Goal: Book appointment/travel/reservation

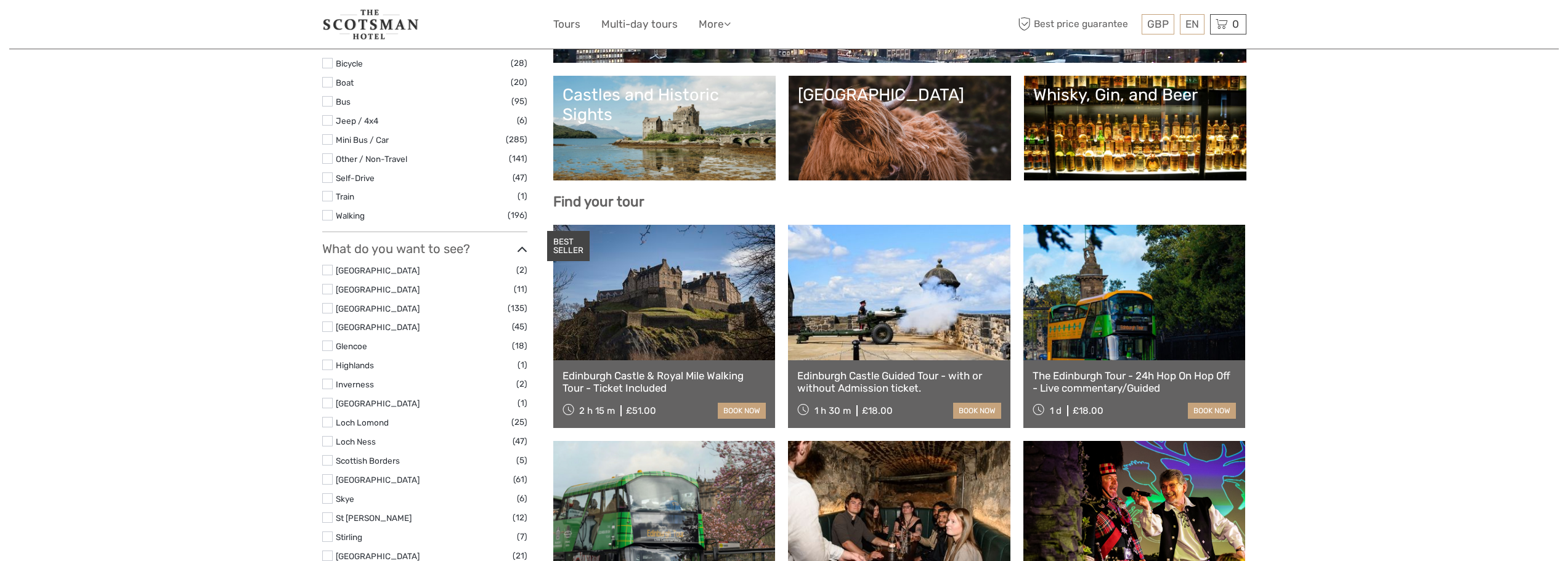
scroll to position [265, 0]
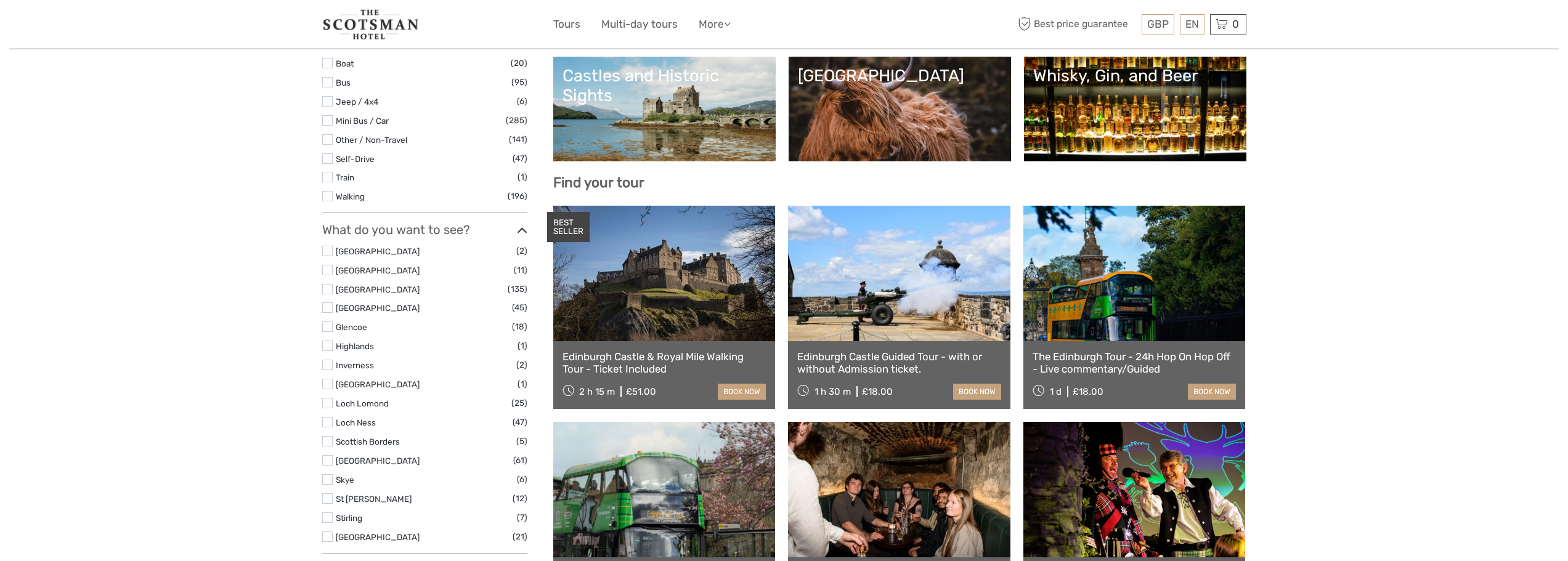
select select
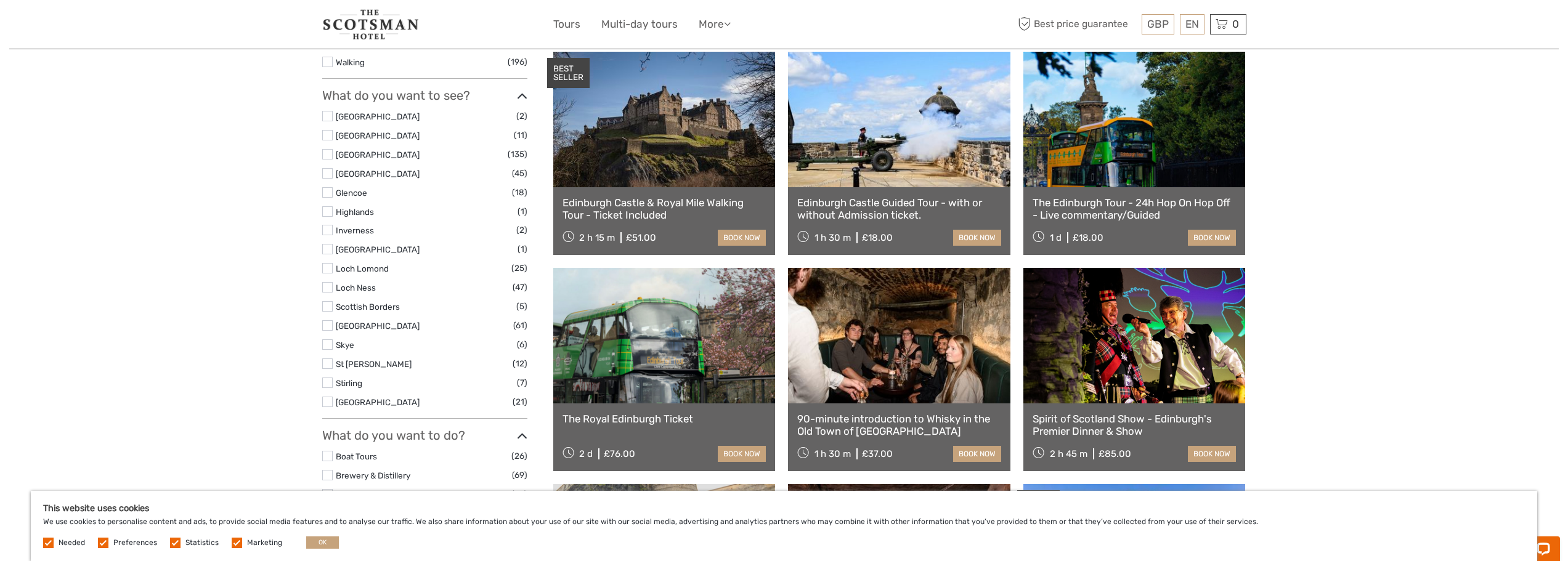
scroll to position [450, 0]
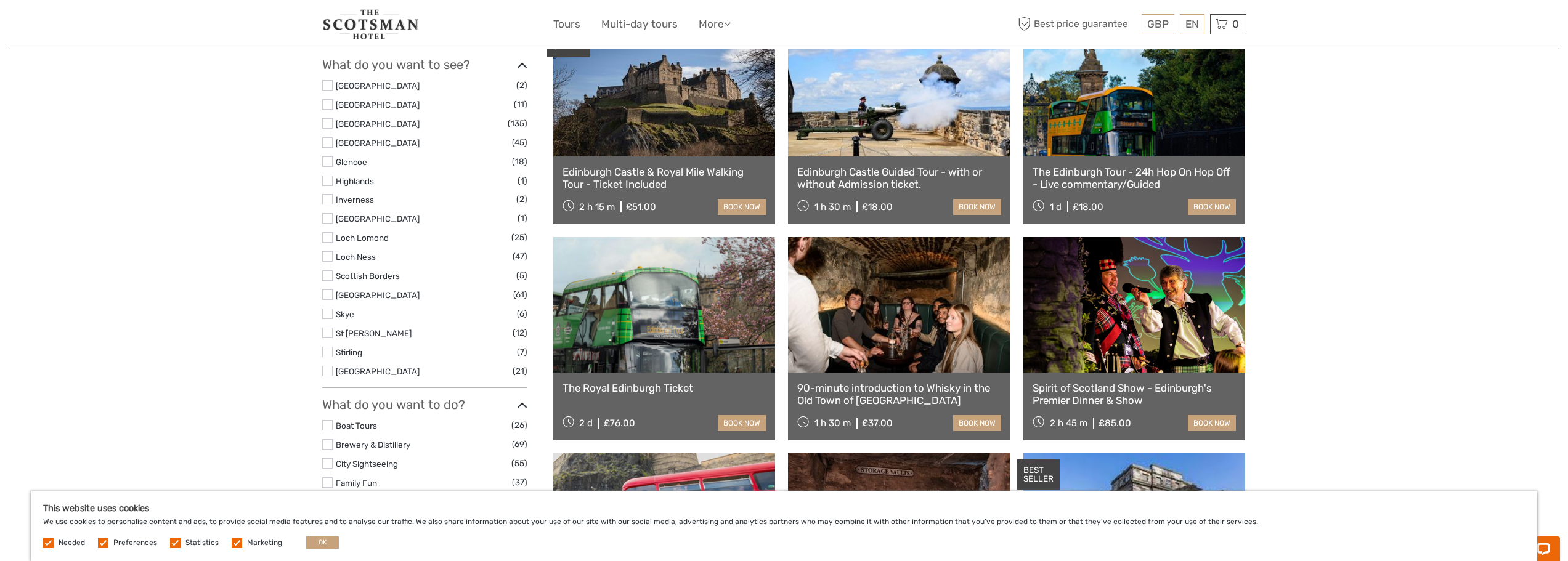
click at [232, 542] on label at bounding box center [237, 543] width 11 height 11
click at [0, 0] on input "checkbox" at bounding box center [0, 0] width 0 height 0
click at [172, 543] on label at bounding box center [175, 543] width 11 height 11
click at [0, 0] on input "checkbox" at bounding box center [0, 0] width 0 height 0
click at [135, 546] on label "Preferences" at bounding box center [135, 543] width 43 height 11
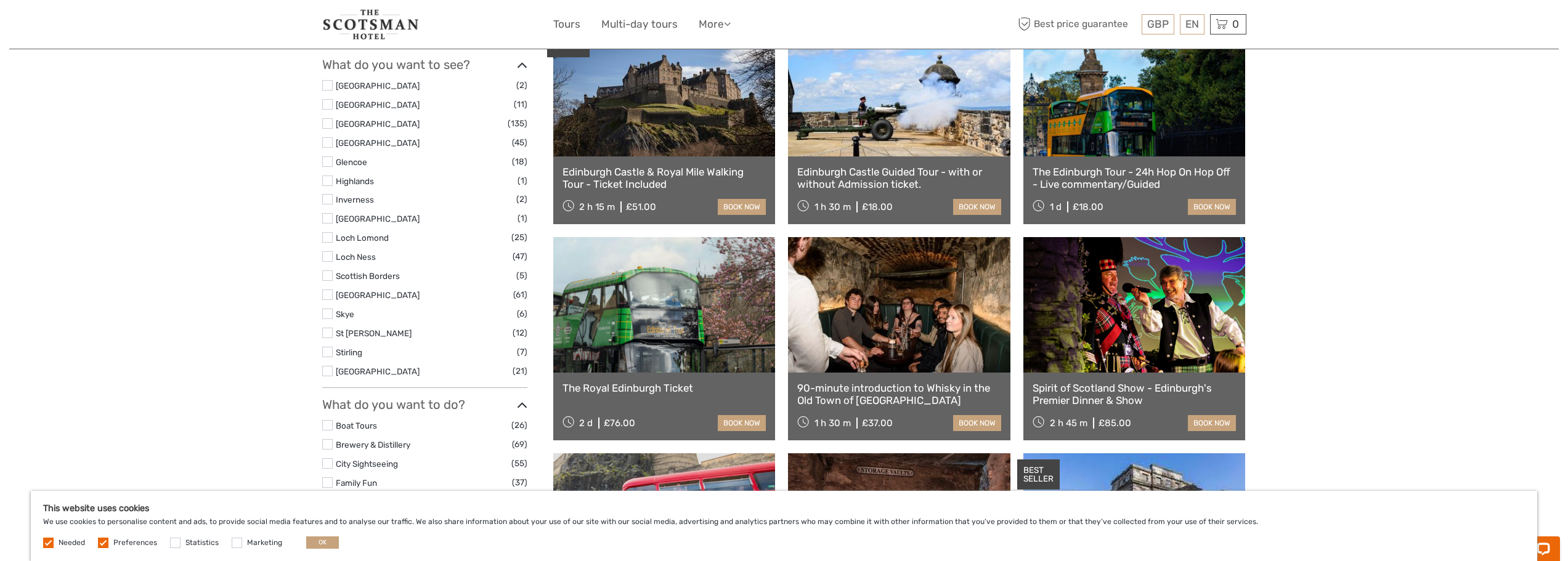
click at [0, 0] on input "checkbox" at bounding box center [0, 0] width 0 height 0
click at [312, 541] on button "OK" at bounding box center [322, 542] width 33 height 12
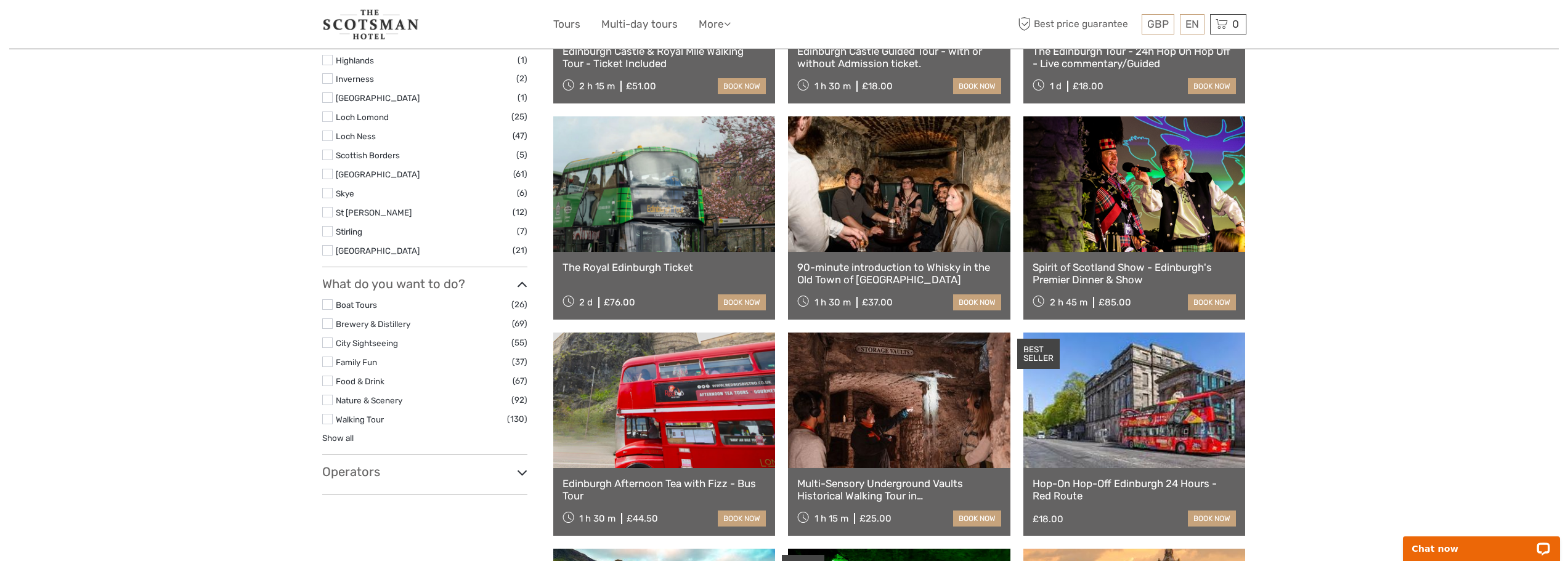
scroll to position [573, 0]
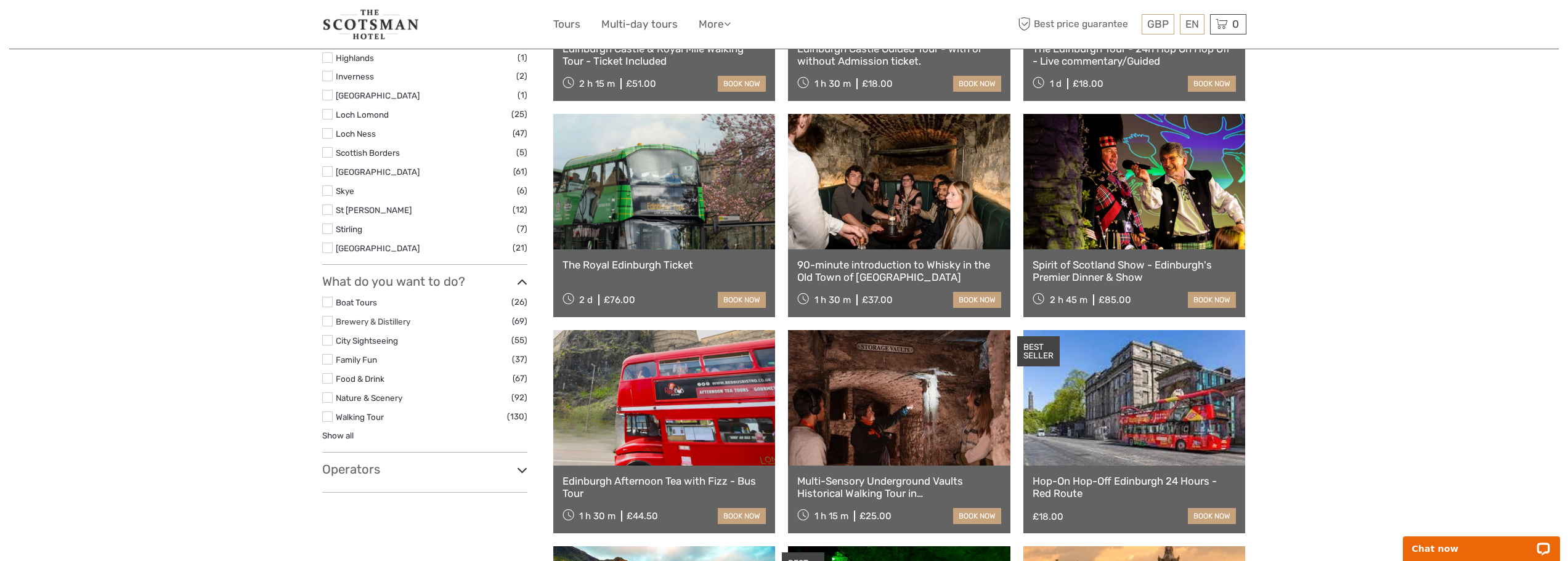
click at [387, 323] on link "Brewery & Distillery" at bounding box center [373, 321] width 75 height 10
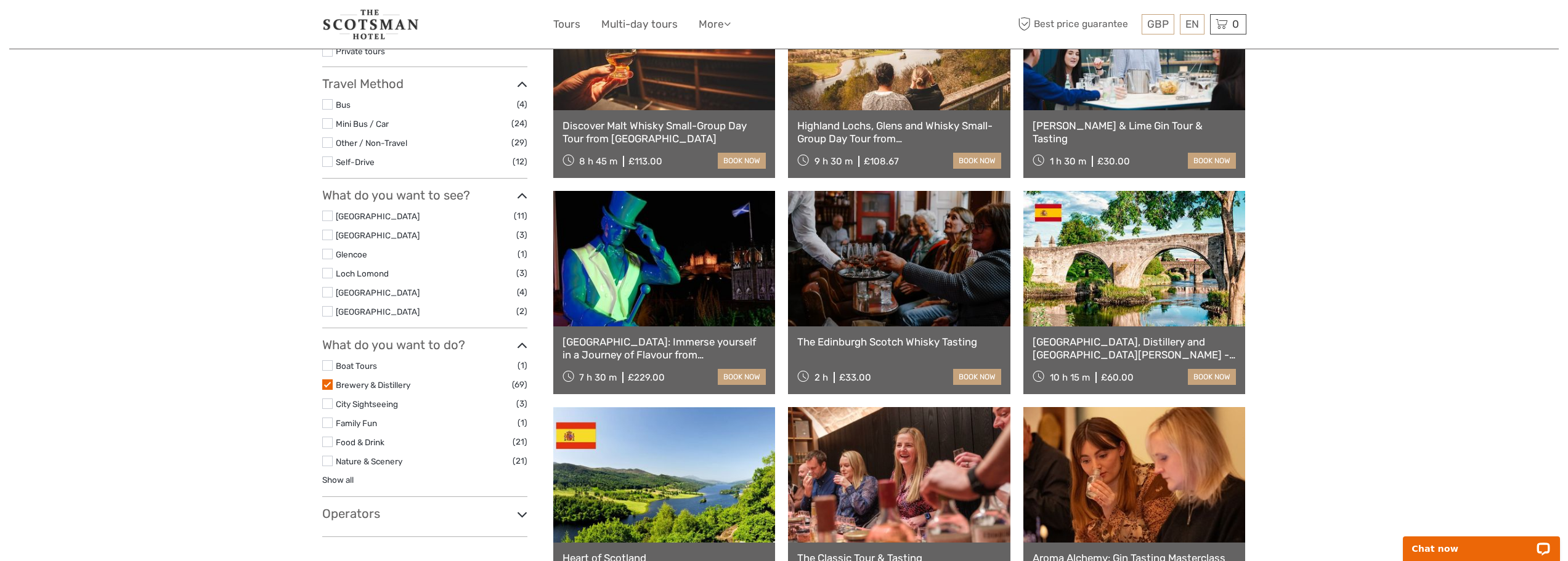
scroll to position [255, 0]
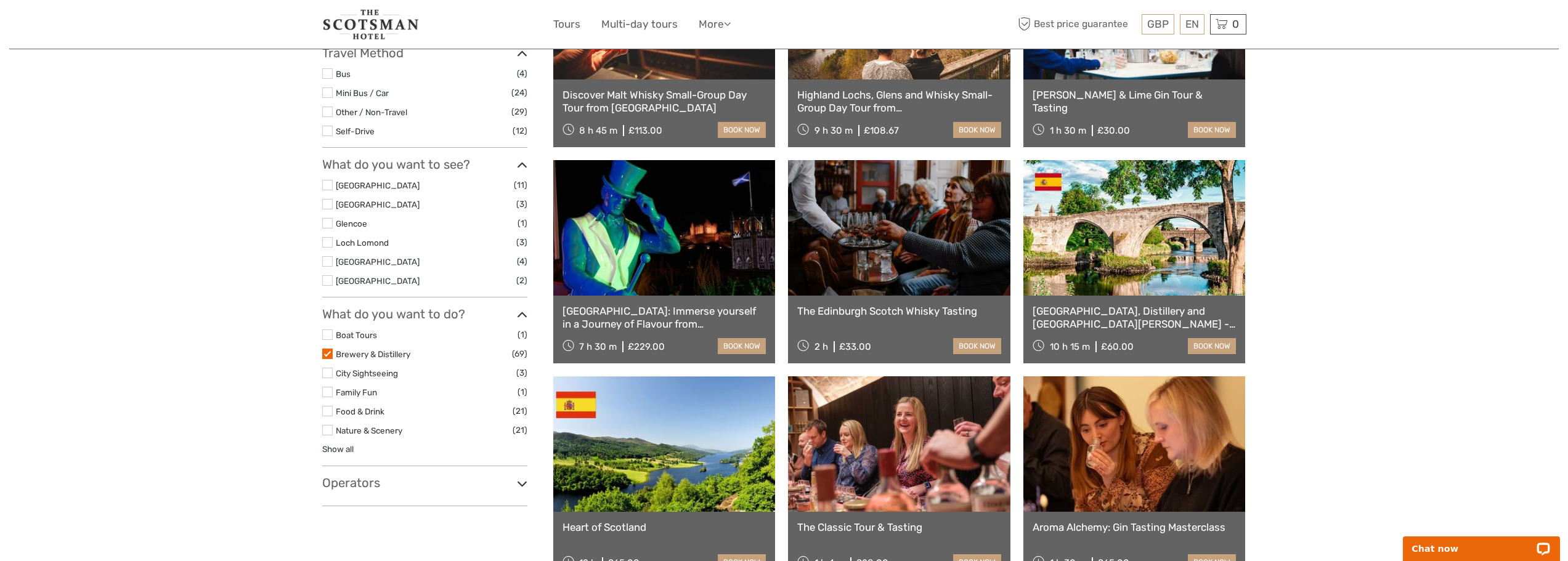
click at [327, 355] on label at bounding box center [327, 354] width 11 height 11
click at [0, 0] on input "checkbox" at bounding box center [0, 0] width 0 height 0
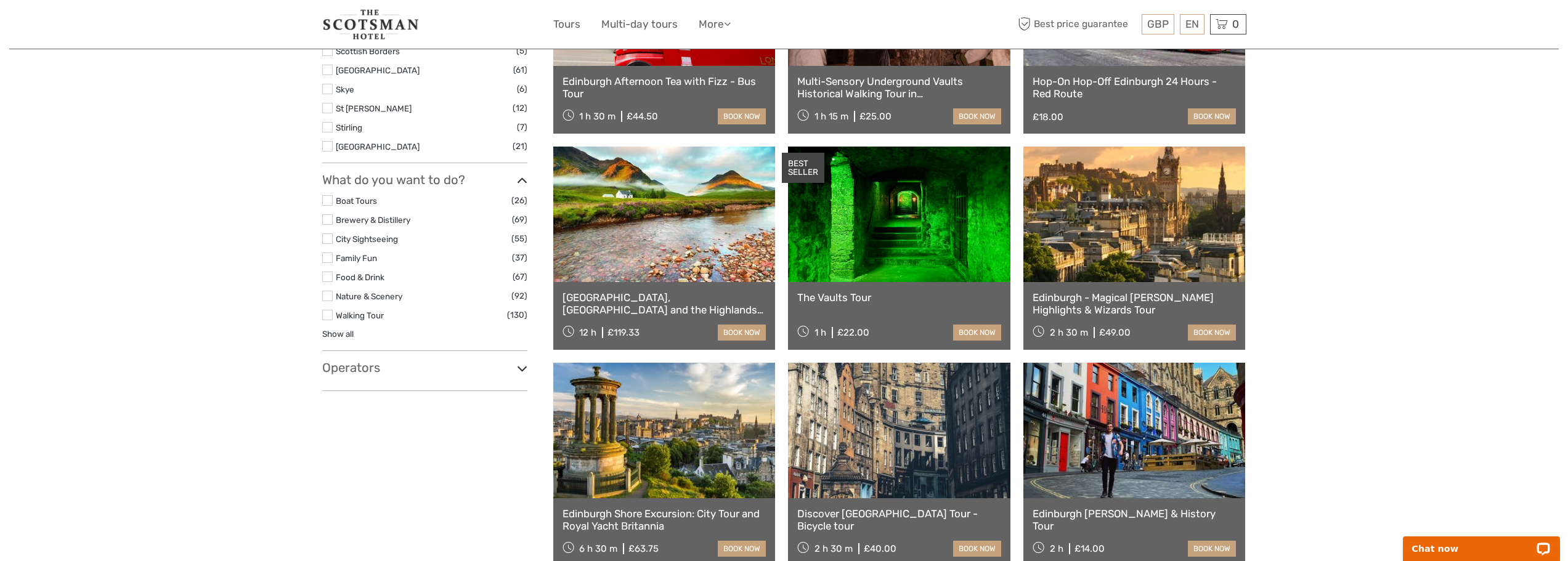
scroll to position [682, 0]
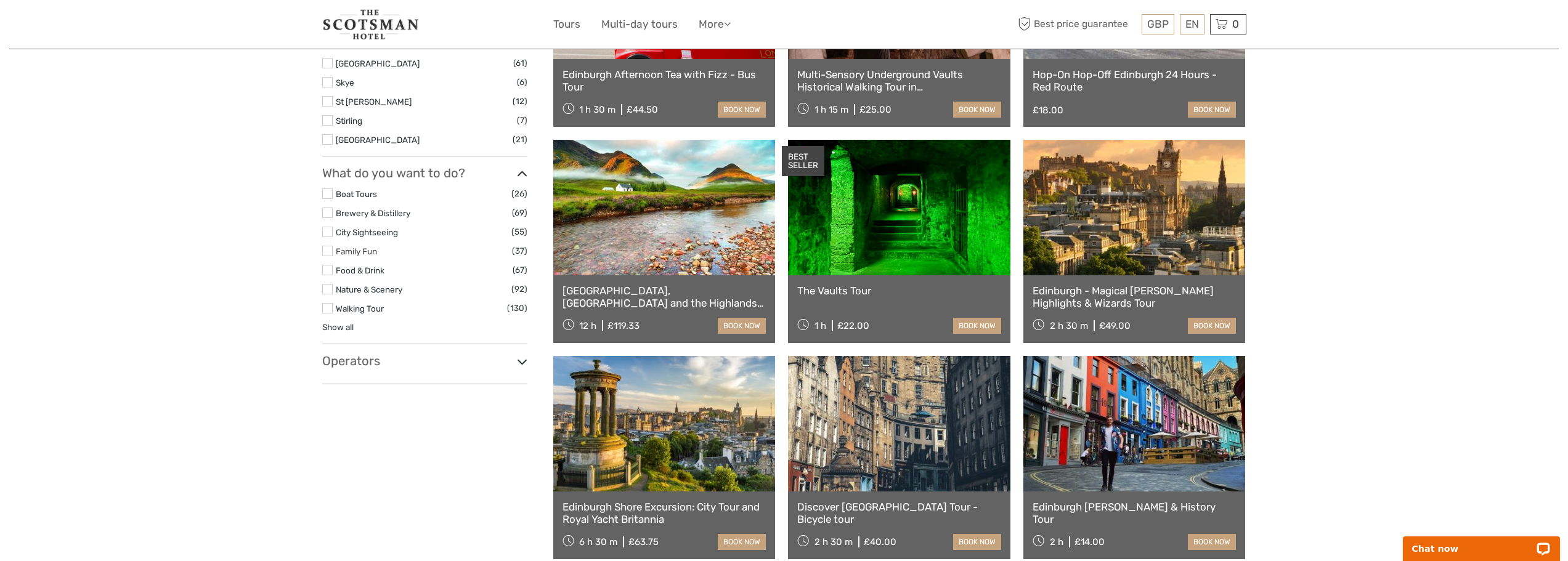
click at [352, 256] on link "Family Fun" at bounding box center [357, 251] width 41 height 10
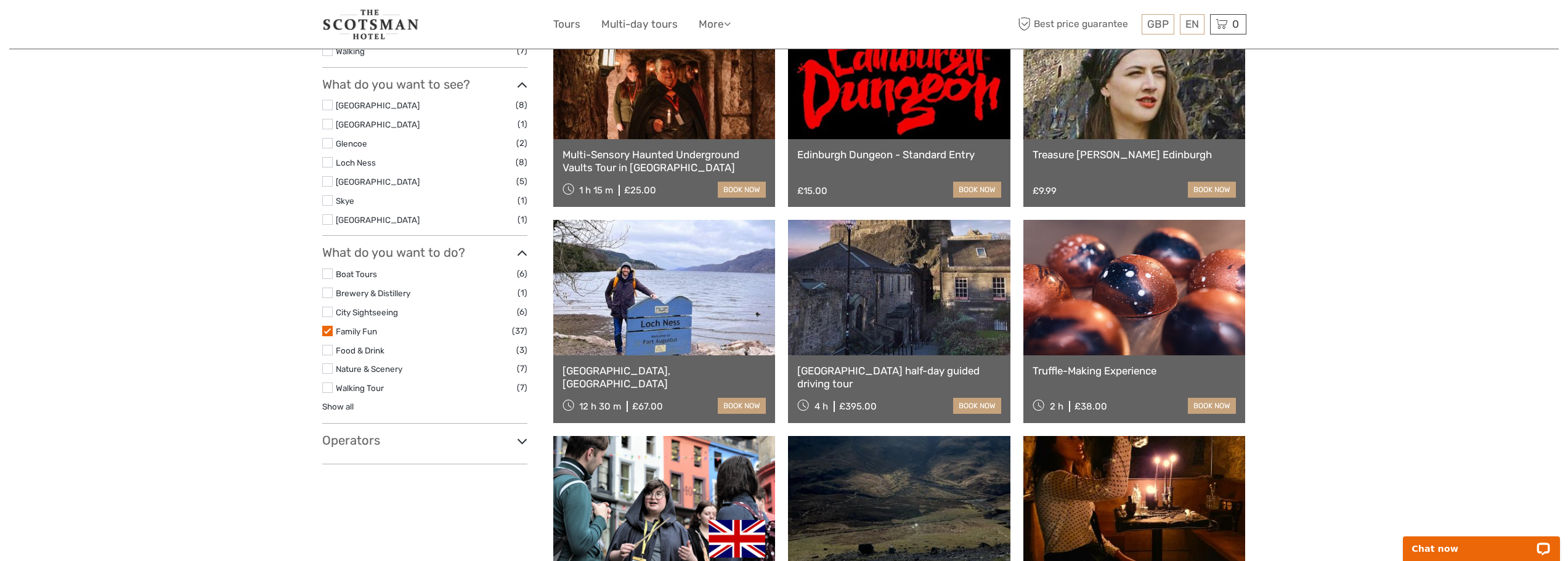
scroll to position [439, 0]
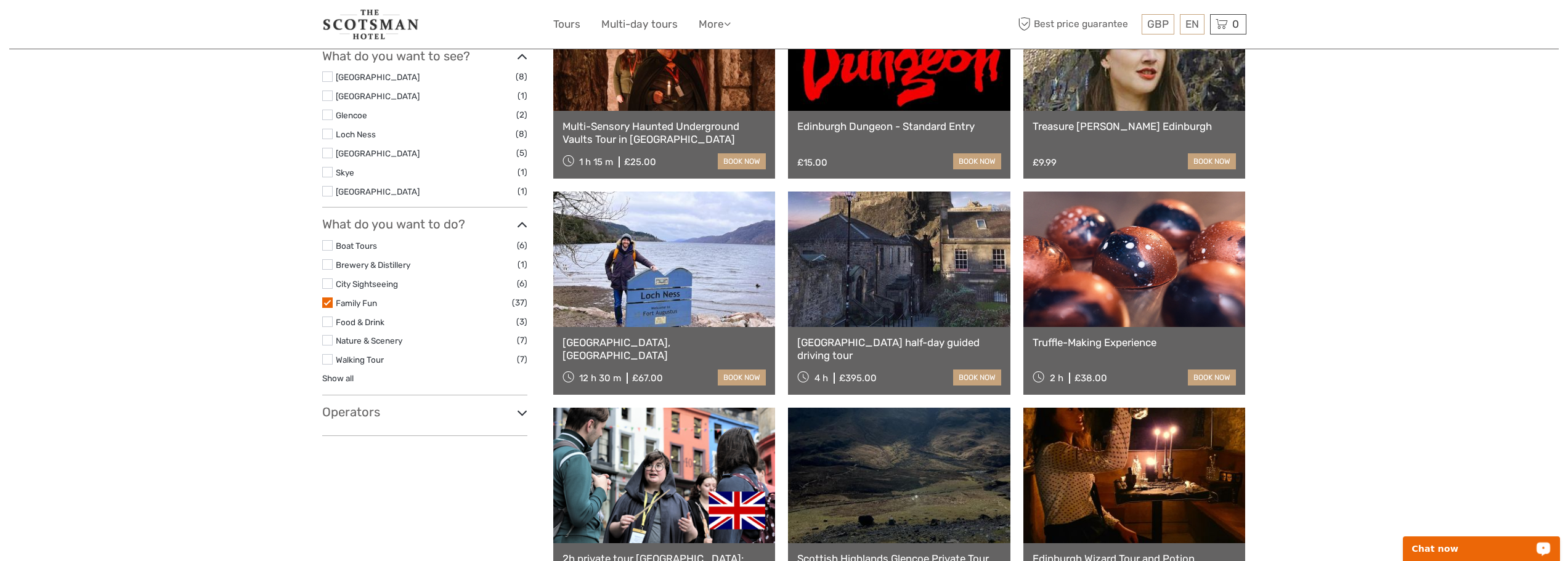
click at [1473, 555] on div "Chat now" at bounding box center [1481, 548] width 157 height 25
